Goal: Task Accomplishment & Management: Complete application form

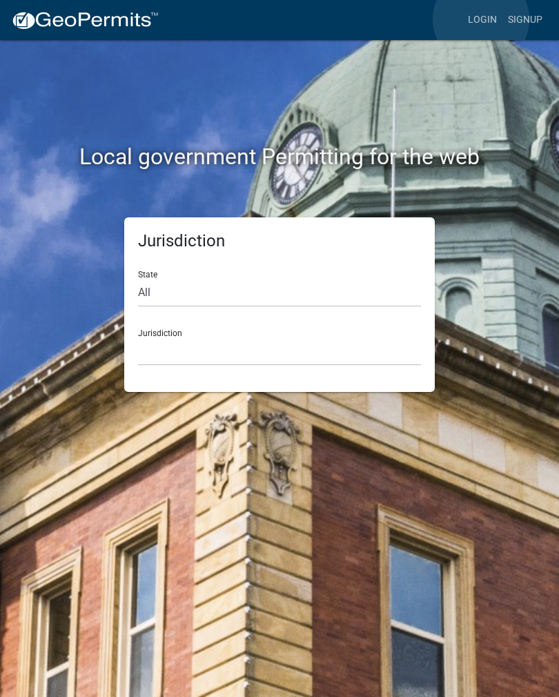
click at [481, 20] on link "Login" at bounding box center [482, 20] width 40 height 26
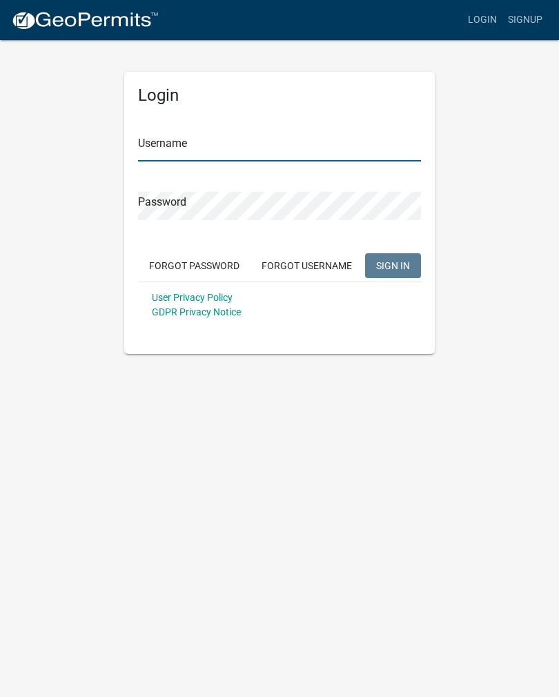
click at [337, 147] on input "Username" at bounding box center [279, 147] width 283 height 28
type input "croser"
click at [393, 265] on button "SIGN IN" at bounding box center [393, 265] width 56 height 25
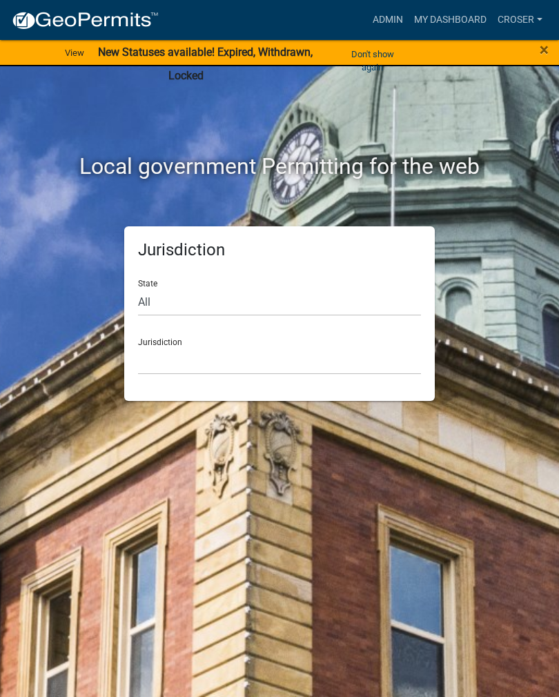
click at [385, 17] on link "Admin" at bounding box center [387, 20] width 41 height 26
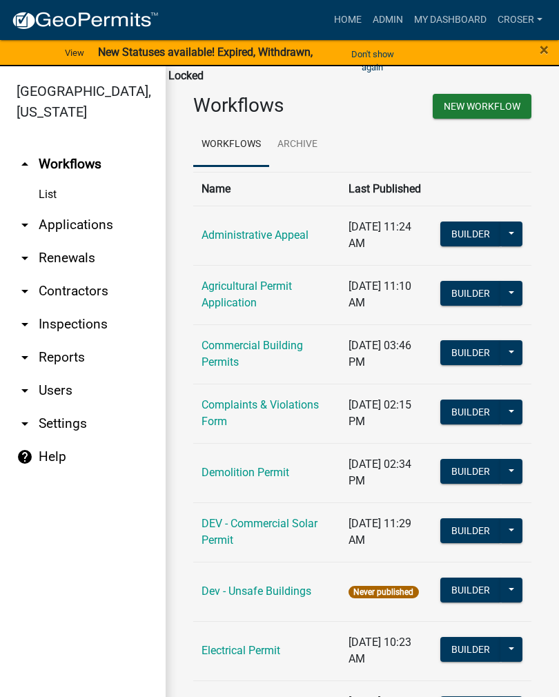
click at [81, 208] on link "arrow_drop_down Applications" at bounding box center [83, 224] width 166 height 33
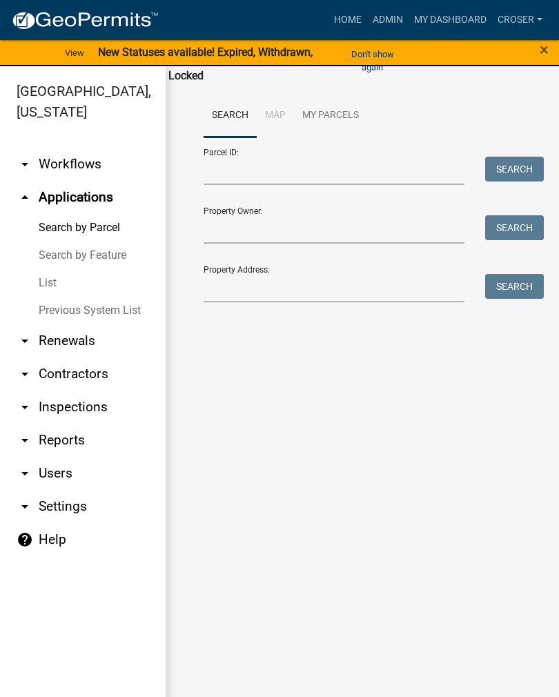
click at [55, 269] on link "List" at bounding box center [83, 283] width 166 height 28
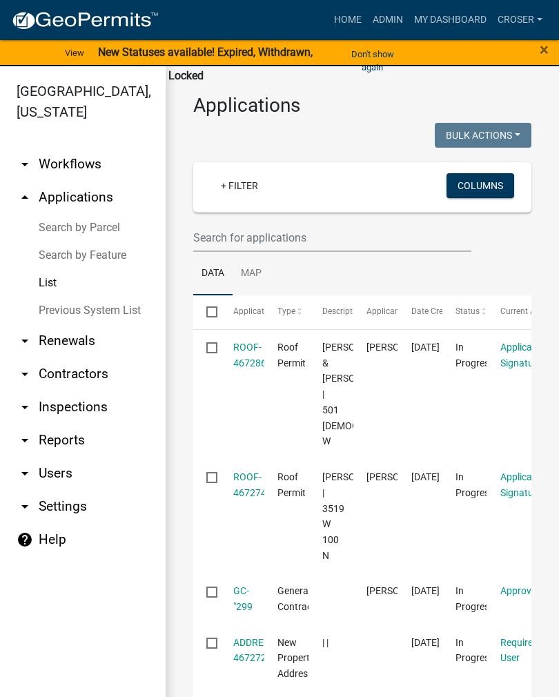
click at [248, 498] on link "ROOF-467274" at bounding box center [249, 484] width 33 height 27
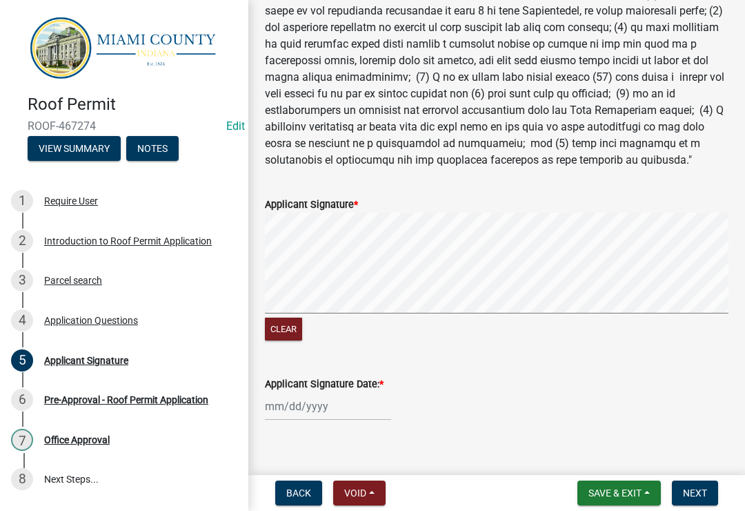
scroll to position [246, 0]
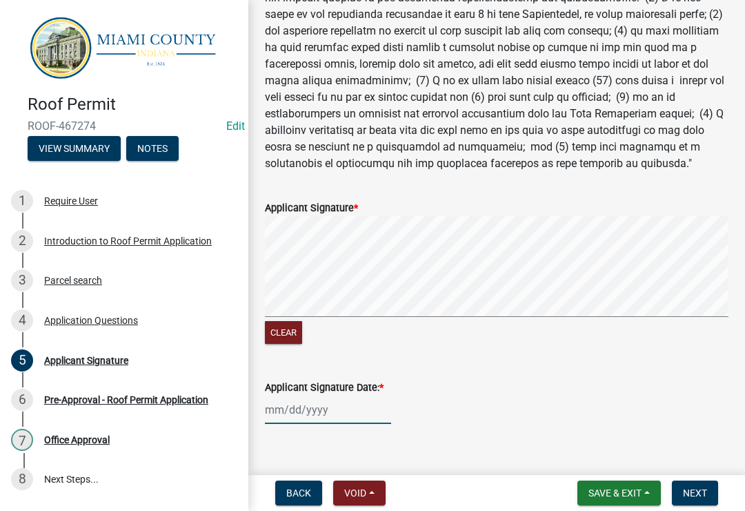
click at [325, 410] on div at bounding box center [328, 410] width 126 height 28
select select "8"
select select "2025"
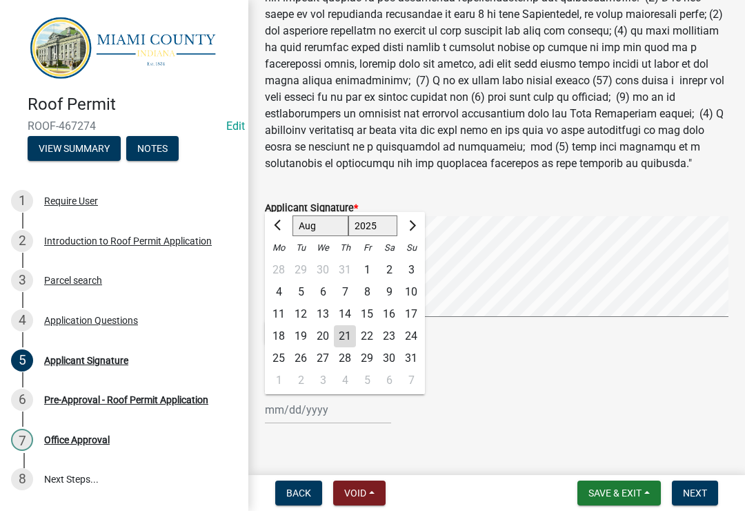
click at [350, 338] on div "21" at bounding box center [345, 336] width 22 height 22
type input "[DATE]"
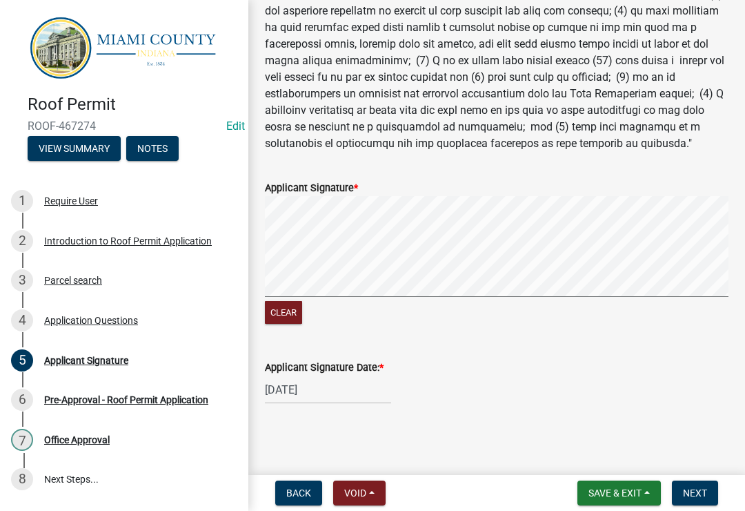
scroll to position [266, 0]
click at [558, 496] on span "Next" at bounding box center [695, 492] width 24 height 11
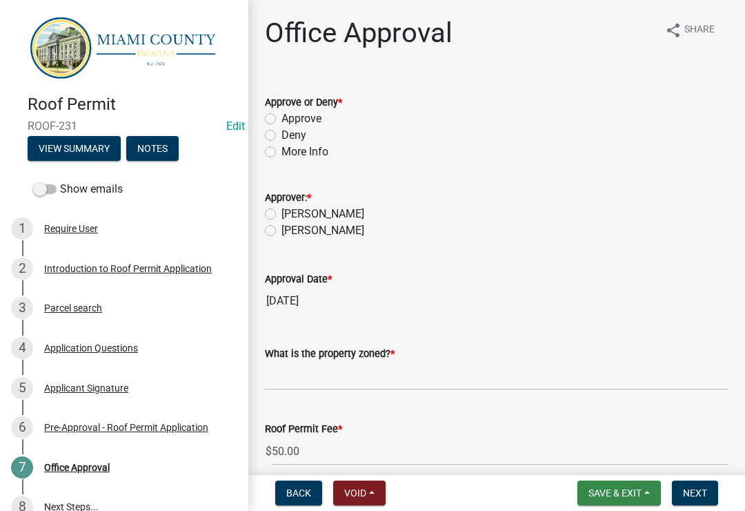
click at [558, 498] on span "Save & Exit" at bounding box center [615, 492] width 53 height 11
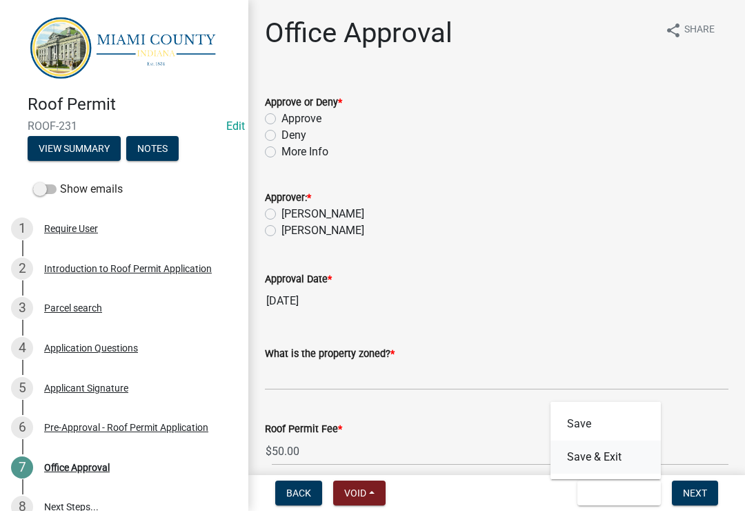
click at [558, 457] on button "Save & Exit" at bounding box center [606, 456] width 110 height 33
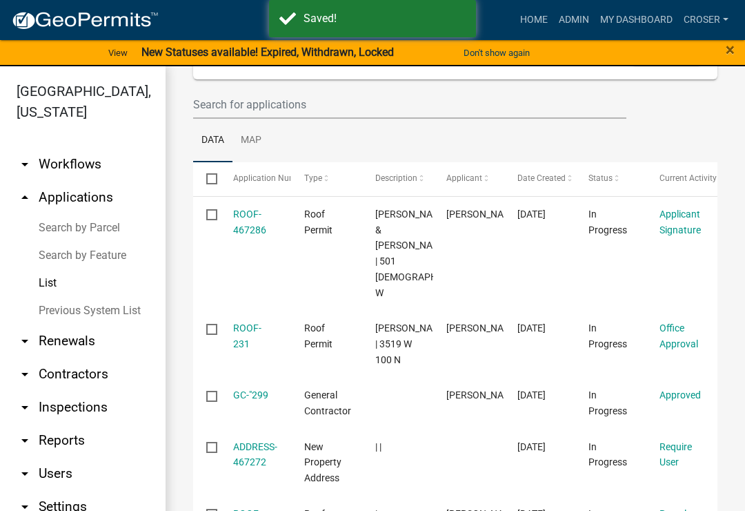
scroll to position [143, 0]
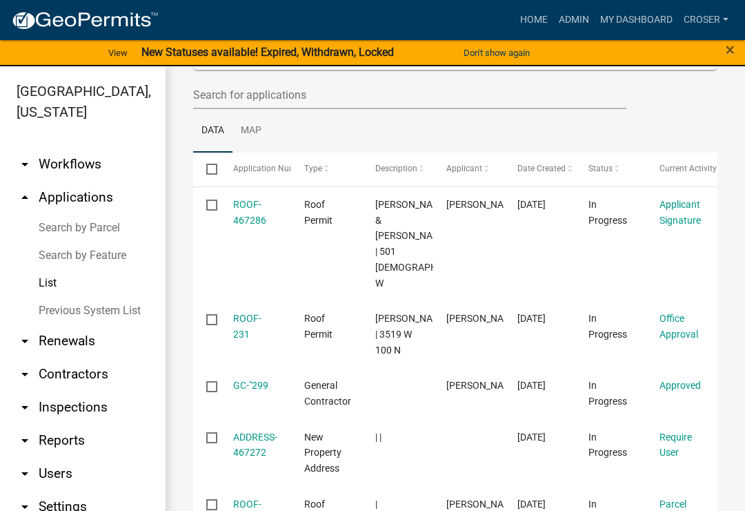
click at [253, 213] on link "ROOF-467286" at bounding box center [249, 212] width 33 height 27
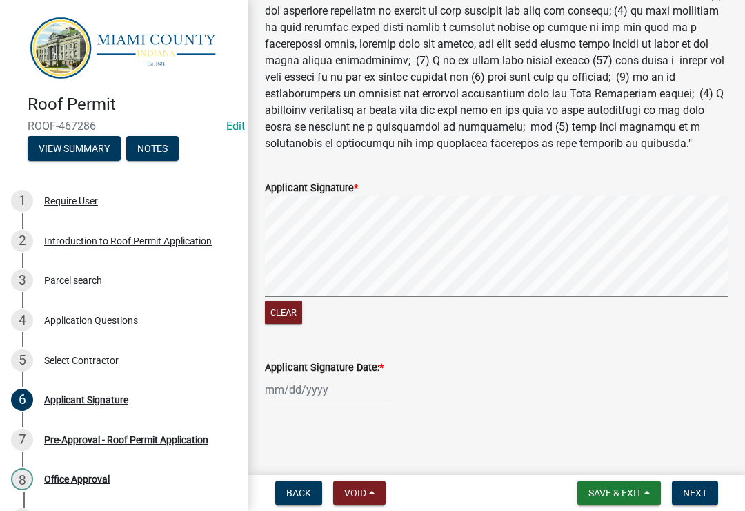
scroll to position [266, 0]
click at [320, 378] on div at bounding box center [328, 390] width 126 height 28
select select "8"
select select "2025"
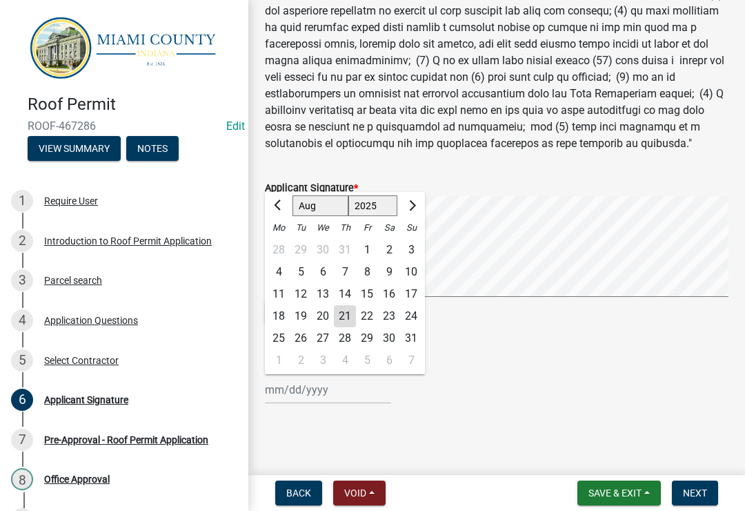
click at [348, 314] on div "21" at bounding box center [345, 316] width 22 height 22
type input "[DATE]"
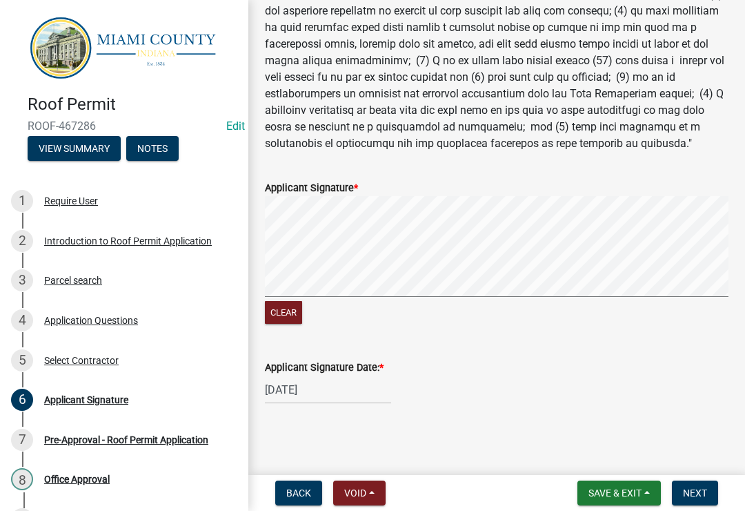
click at [558, 501] on button "Next" at bounding box center [695, 492] width 46 height 25
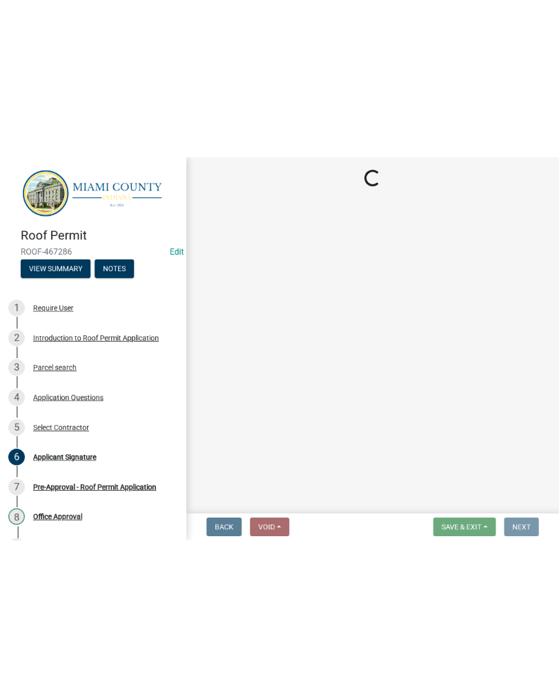
scroll to position [0, 0]
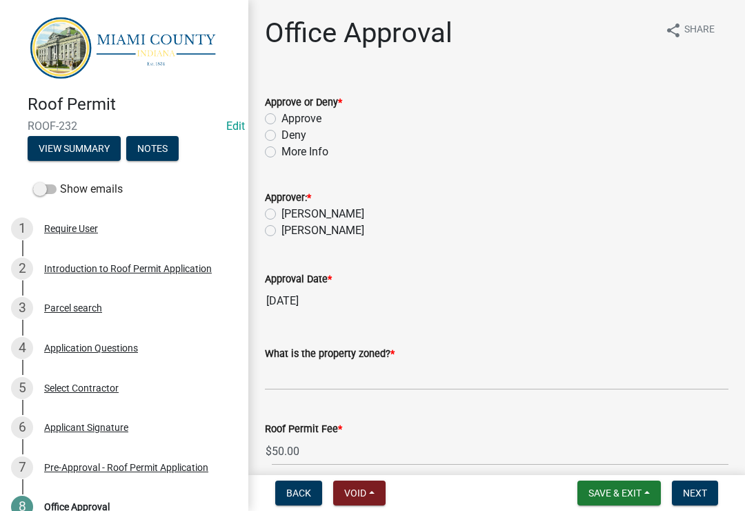
click at [558, 488] on span "Save & Exit" at bounding box center [615, 492] width 53 height 11
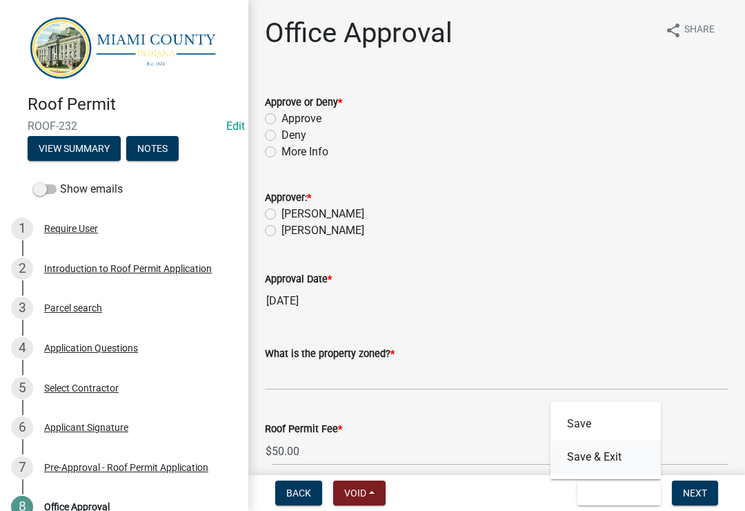
click at [558, 461] on button "Save & Exit" at bounding box center [606, 456] width 110 height 33
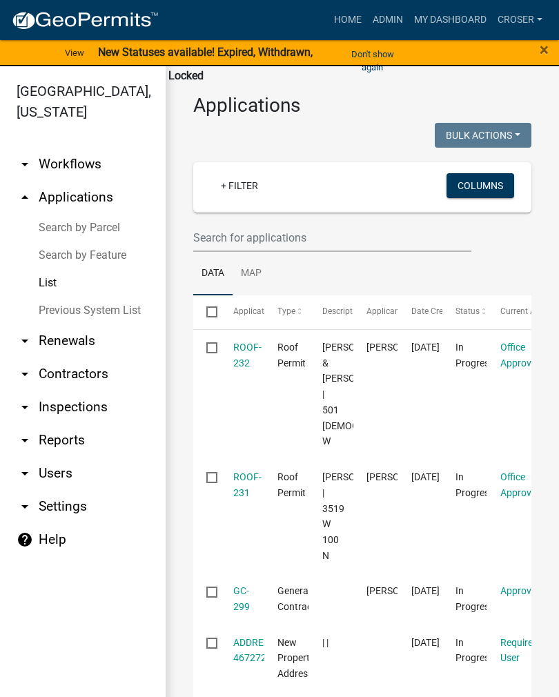
click at [513, 28] on link "croser" at bounding box center [520, 20] width 56 height 26
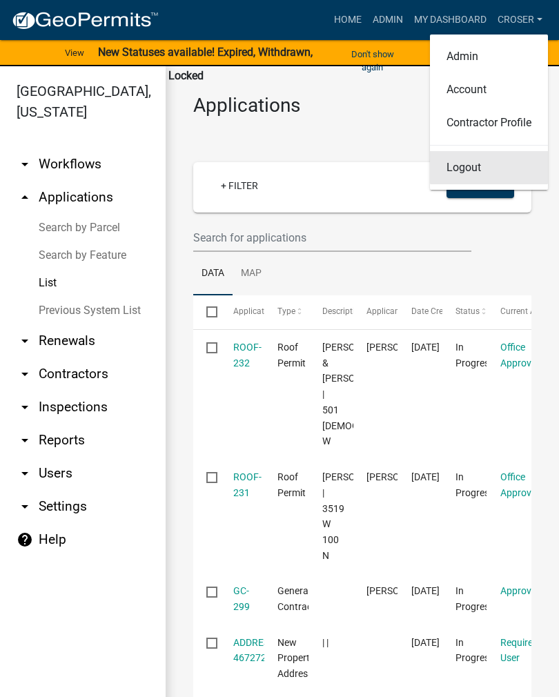
click at [480, 168] on link "Logout" at bounding box center [489, 167] width 118 height 33
